Goal: Find contact information: Find contact information

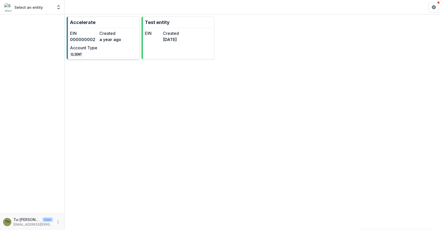
click at [106, 57] on link "Accelerate EIN 000000002 Created a year ago Account Type CLIENT" at bounding box center [103, 38] width 73 height 43
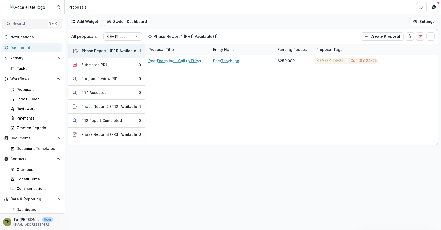
click at [22, 24] on span "Search..." at bounding box center [29, 23] width 33 height 5
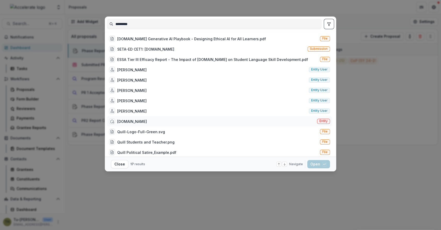
type input "*********"
click at [154, 122] on div "[DOMAIN_NAME] Entity" at bounding box center [219, 121] width 225 height 10
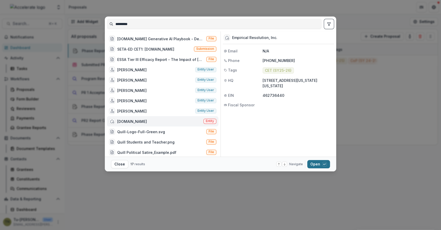
click at [312, 166] on button "Open with enter key" at bounding box center [318, 164] width 23 height 8
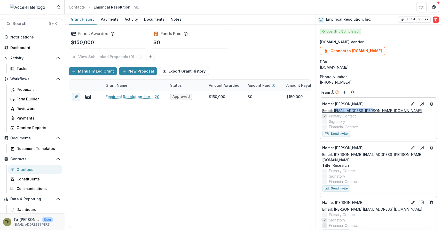
drag, startPoint x: 375, startPoint y: 111, endPoint x: 334, endPoint y: 111, distance: 40.8
click at [334, 111] on div "Email: [PERSON_NAME][EMAIL_ADDRESS][DOMAIN_NAME]" at bounding box center [378, 110] width 112 height 5
copy link "[EMAIL_ADDRESS][PERSON_NAME][DOMAIN_NAME]"
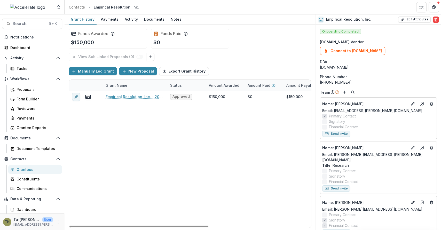
click at [241, 129] on div "Empirical Resolution, Inc. - 2025 - Call for Effective Technology Grant Applica…" at bounding box center [279, 159] width 421 height 136
click at [195, 117] on div "Empirical Resolution, Inc. - 2025 - Call for Effective Technology Grant Applica…" at bounding box center [279, 159] width 421 height 136
click at [118, 123] on div "Empirical Resolution, Inc. - 2025 - Call for Effective Technology Grant Applica…" at bounding box center [279, 159] width 421 height 136
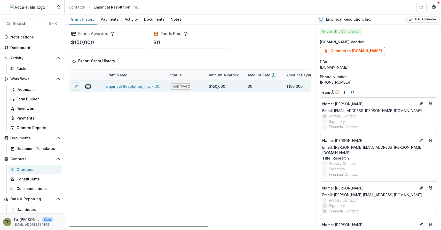
click at [142, 87] on link "Empirical Resolution, Inc. - 2025 - Call for Effective Technology Grant Applica…" at bounding box center [135, 86] width 58 height 5
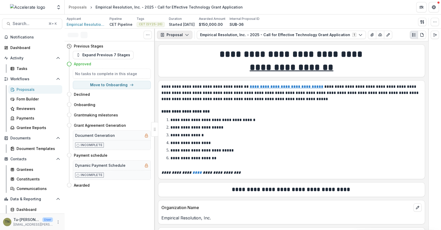
click at [185, 34] on icon "button" at bounding box center [187, 35] width 4 height 4
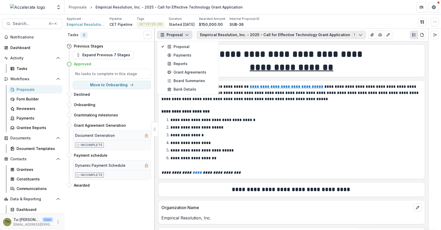
click at [211, 36] on button "Empirical Resolution, Inc. - 2025 - Call for Effective Technology Grant Applica…" at bounding box center [281, 35] width 169 height 8
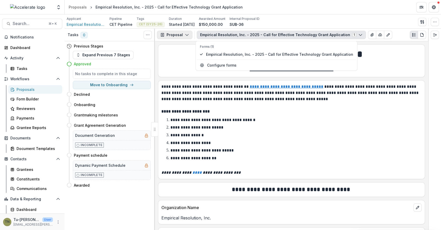
click at [180, 35] on button "Proposal" at bounding box center [174, 35] width 35 height 8
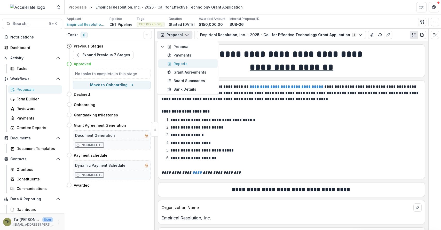
click at [179, 61] on div "Reports" at bounding box center [190, 63] width 47 height 5
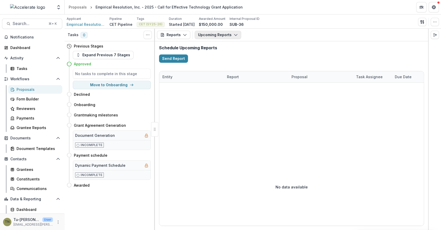
click at [219, 33] on button "Upcoming Reports" at bounding box center [218, 35] width 46 height 8
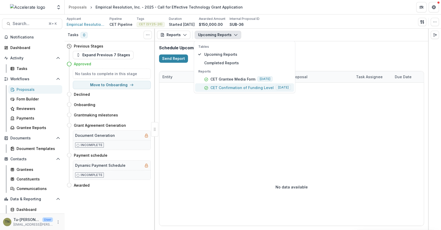
click at [216, 85] on p "CET Confirmation of Funding Level" at bounding box center [241, 87] width 63 height 5
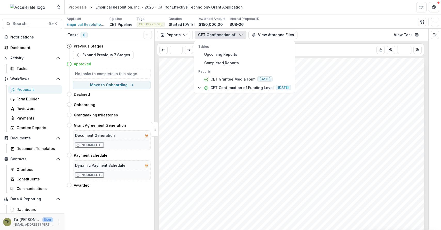
click at [214, 141] on span "Study Design: Well designed and implemented quasi-experimental study, that meet…" at bounding box center [287, 143] width 213 height 5
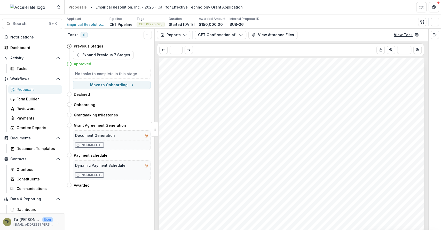
click at [406, 35] on link "View Task" at bounding box center [405, 35] width 31 height 8
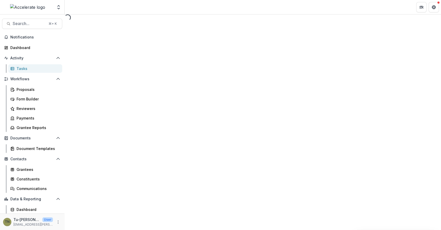
select select "********"
